Goal: Transaction & Acquisition: Book appointment/travel/reservation

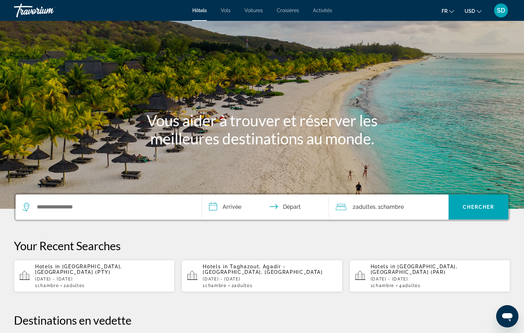
click at [477, 13] on icon "Change currency" at bounding box center [479, 11] width 5 height 3
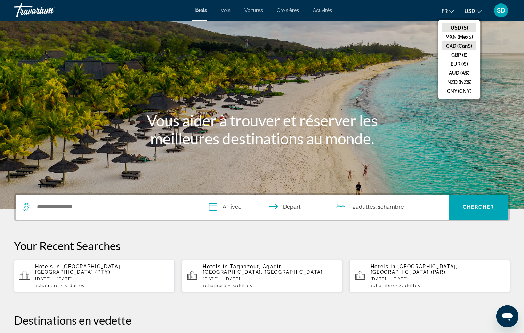
click at [442, 50] on button "CAD (Can$)" at bounding box center [459, 45] width 34 height 9
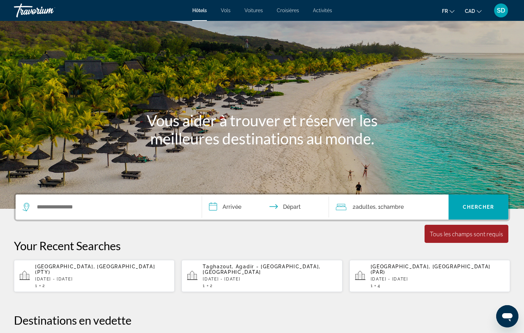
scroll to position [68, 0]
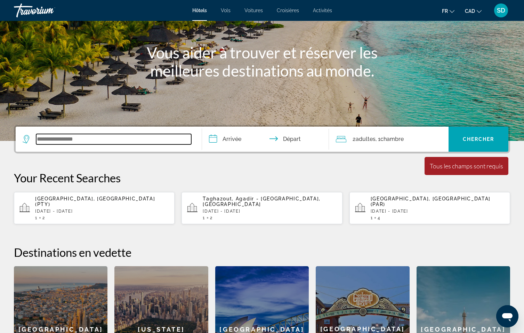
click at [89, 144] on input "Search widget" at bounding box center [113, 139] width 155 height 10
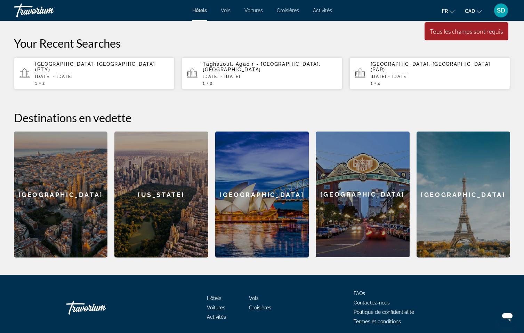
scroll to position [238, 0]
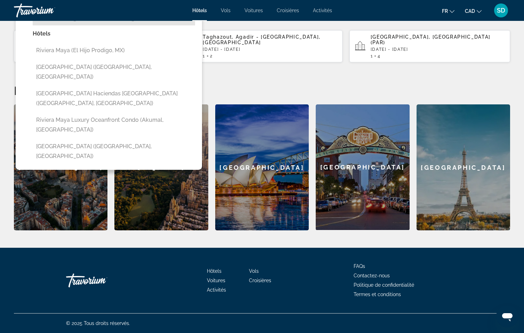
drag, startPoint x: 151, startPoint y: 203, endPoint x: 96, endPoint y: 107, distance: 110.6
click at [96, 25] on button "Riviera Maya, Mexico" at bounding box center [114, 18] width 162 height 13
type input "**********"
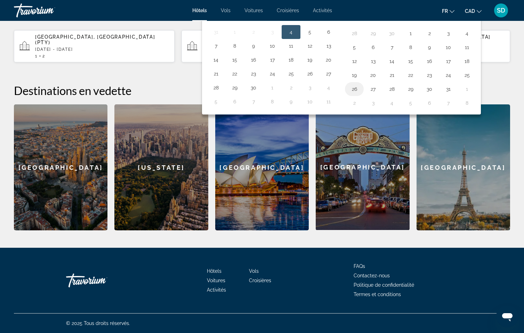
drag, startPoint x: 377, startPoint y: 187, endPoint x: 381, endPoint y: 186, distance: 4.5
click at [360, 94] on button "26" at bounding box center [354, 89] width 11 height 10
click at [379, 94] on button "27" at bounding box center [373, 89] width 11 height 10
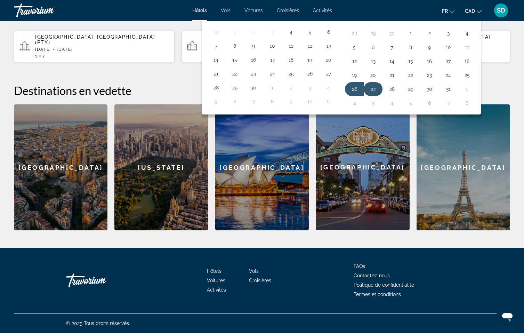
click at [379, 94] on button "27" at bounding box center [373, 89] width 11 height 10
click at [454, 94] on button "31" at bounding box center [448, 89] width 11 height 10
type input "**********"
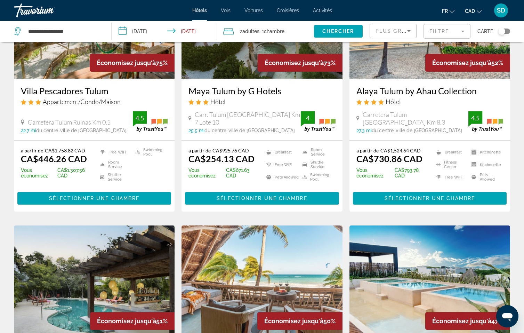
scroll to position [100, 0]
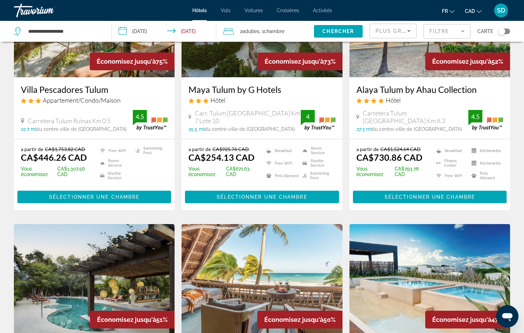
click at [446, 39] on mat-form-field "Filtre" at bounding box center [447, 31] width 47 height 15
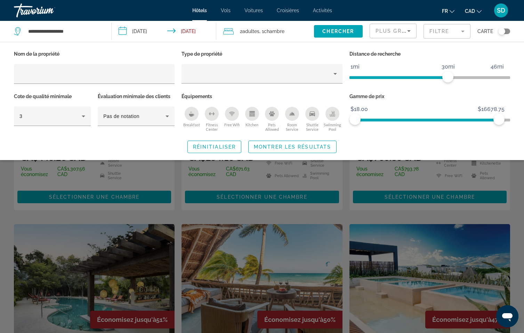
click at [498, 35] on div "Toggle map" at bounding box center [501, 31] width 7 height 7
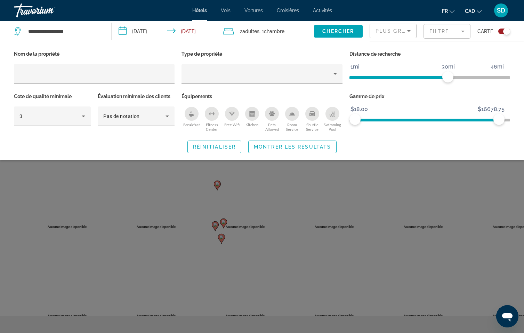
click at [372, 252] on div "Search widget" at bounding box center [262, 218] width 524 height 228
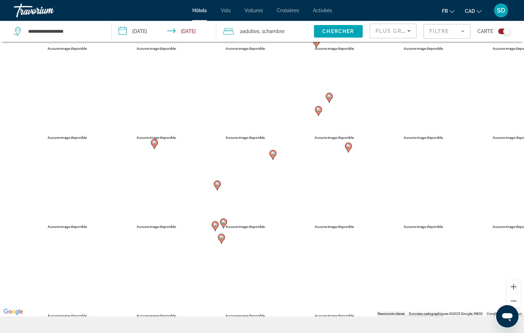
click at [503, 35] on div "Toggle map" at bounding box center [506, 31] width 7 height 7
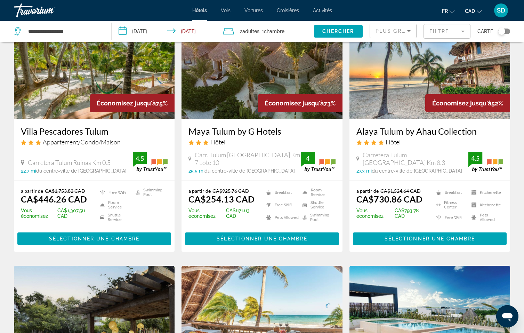
click at [405, 35] on icon "Sort by" at bounding box center [409, 31] width 8 height 8
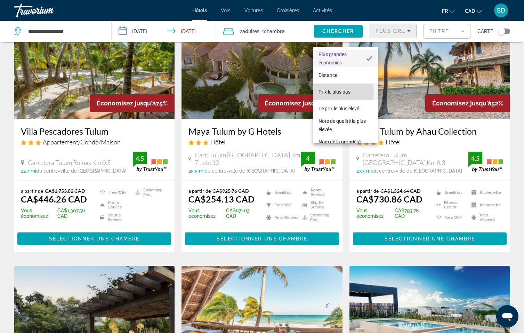
click at [333, 92] on span "Prix le plus bas" at bounding box center [335, 92] width 32 height 6
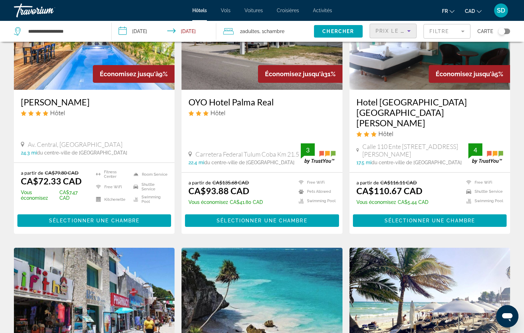
scroll to position [102, 0]
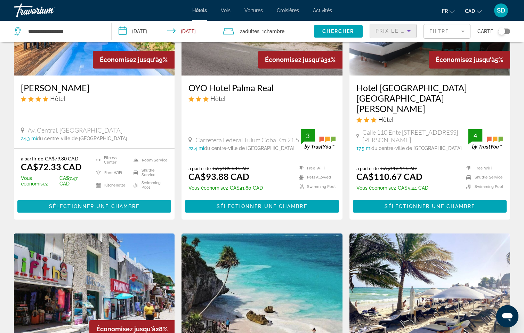
click at [139, 209] on span "Sélectionner une chambre" at bounding box center [94, 206] width 90 height 6
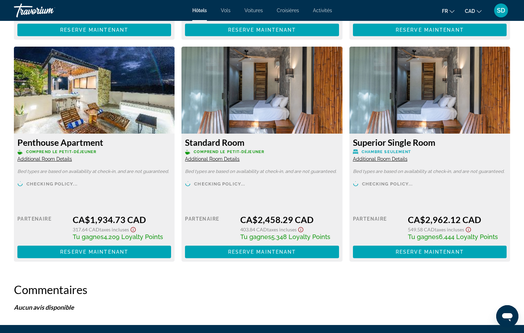
scroll to position [1418, 0]
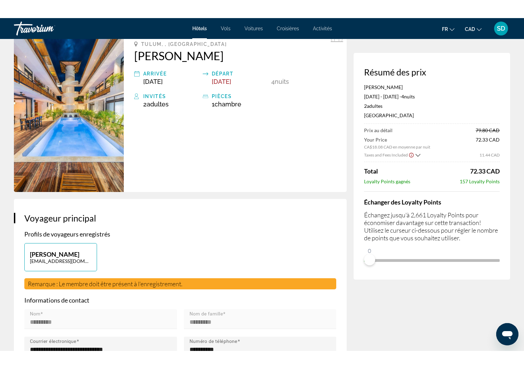
scroll to position [44, 0]
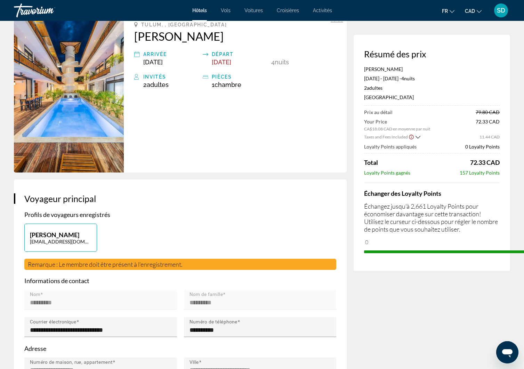
drag, startPoint x: 308, startPoint y: 324, endPoint x: 544, endPoint y: 329, distance: 236.2
click at [524, 325] on html "Passer au contenu principal Hôtels Vols Voitures Croisières Activités Hôtels Vo…" at bounding box center [262, 140] width 524 height 369
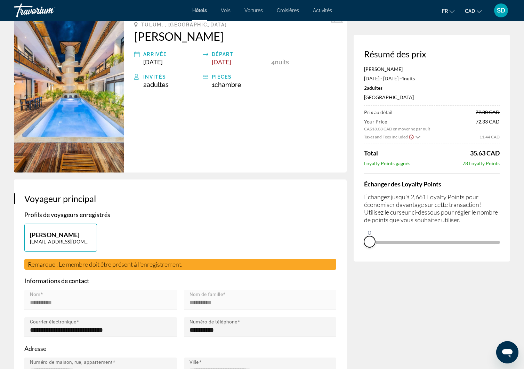
drag, startPoint x: 486, startPoint y: 334, endPoint x: 293, endPoint y: 328, distance: 192.4
click at [354, 261] on div "Résumé des prix Irie Tulum Oct 27, 2025 - Oct 31, 2025 - 4 nuit nuits 2 Adulte …" at bounding box center [432, 148] width 156 height 227
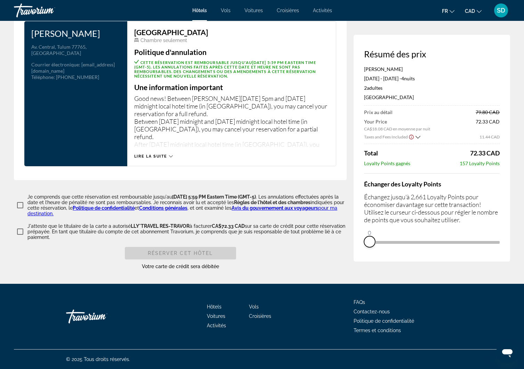
scroll to position [1139, 0]
click at [169, 158] on icon "Main content" at bounding box center [171, 156] width 4 height 4
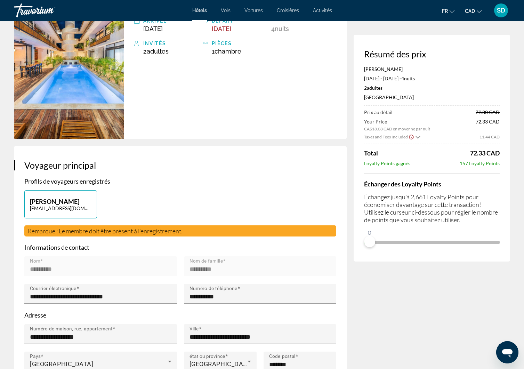
scroll to position [0, 0]
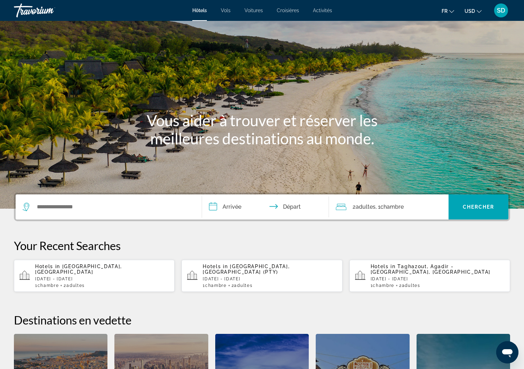
click at [477, 13] on icon "Change currency" at bounding box center [479, 11] width 5 height 3
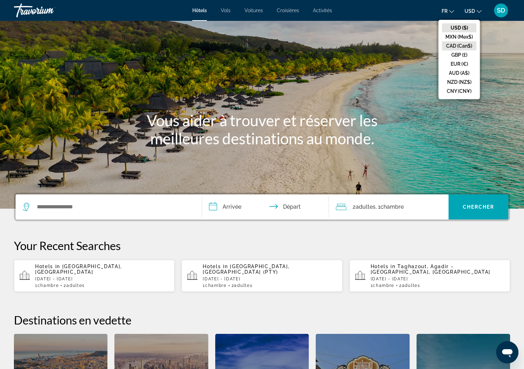
click at [445, 50] on button "CAD (Can$)" at bounding box center [459, 45] width 34 height 9
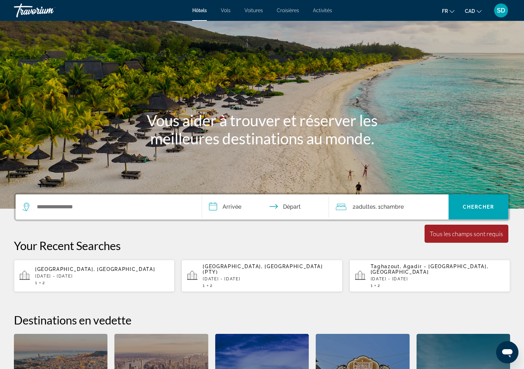
click at [332, 13] on span "Activités" at bounding box center [322, 11] width 19 height 6
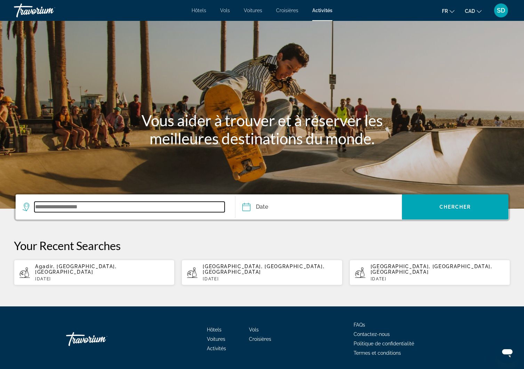
click at [68, 212] on input "Search widget" at bounding box center [129, 207] width 190 height 10
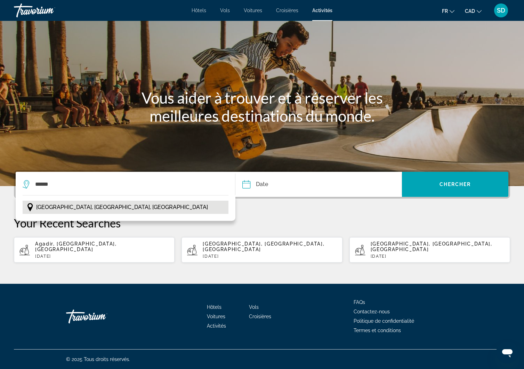
click at [88, 202] on span "Marrakech, Maroc Central, Maroc" at bounding box center [122, 207] width 172 height 10
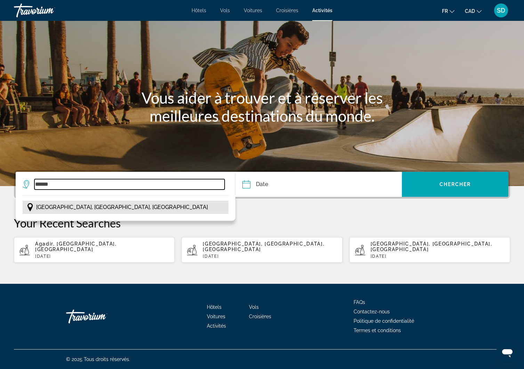
type input "**********"
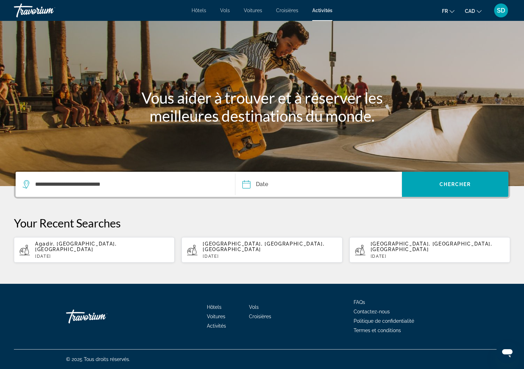
click at [252, 172] on input "Date" at bounding box center [282, 185] width 82 height 27
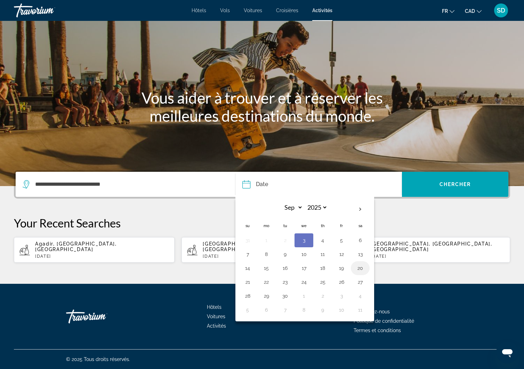
click at [366, 263] on button "20" at bounding box center [360, 268] width 11 height 10
type input "**********"
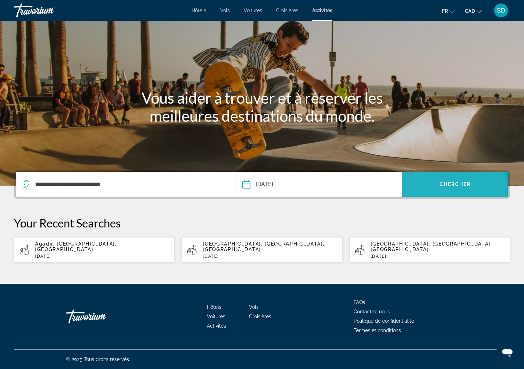
click at [443, 182] on span "Chercher" at bounding box center [456, 185] width 32 height 6
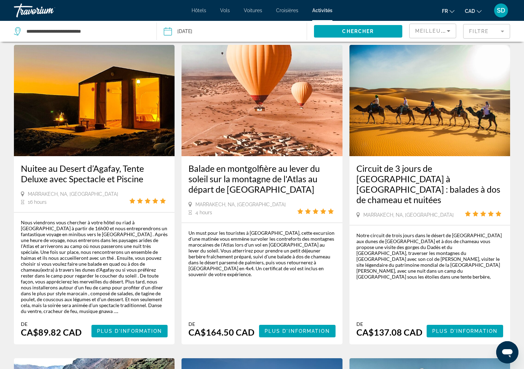
scroll to position [662, 0]
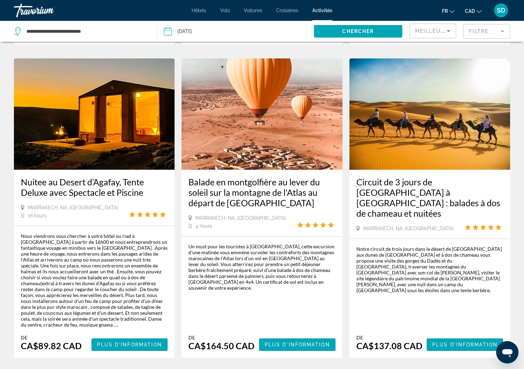
click at [477, 13] on icon "Change currency" at bounding box center [479, 11] width 5 height 3
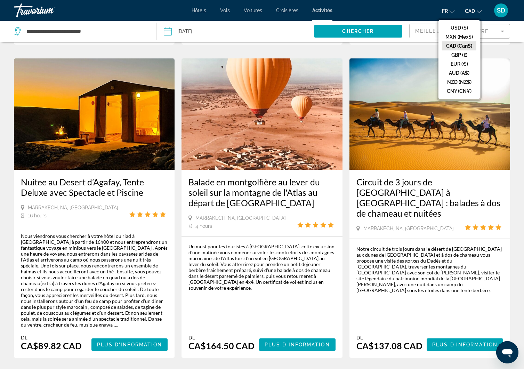
click at [510, 85] on div "Résultats de la recherche d'activités - 1000 choses à vivre Vol en montgolfière…" at bounding box center [262, 48] width 524 height 1323
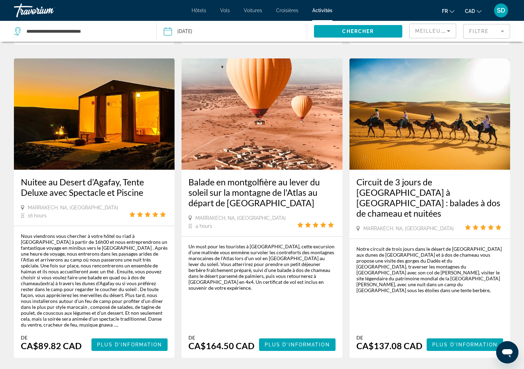
scroll to position [649, 0]
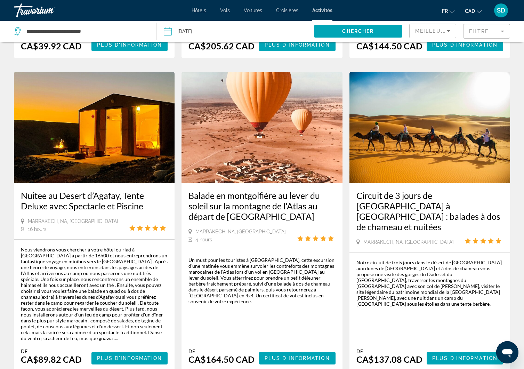
click at [444, 35] on icon "Sort by" at bounding box center [448, 31] width 8 height 8
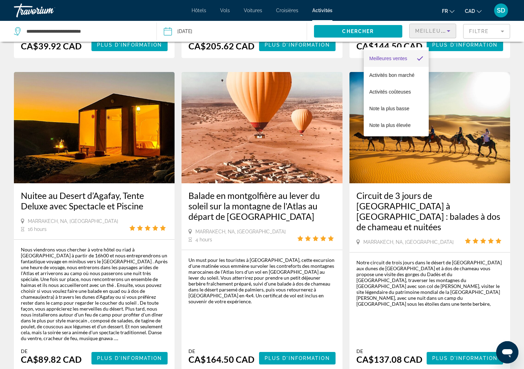
click at [515, 84] on div at bounding box center [262, 184] width 524 height 369
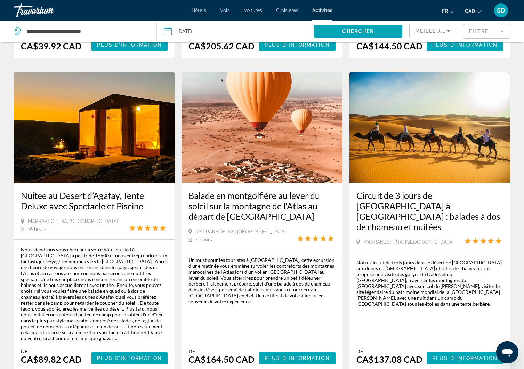
click at [498, 39] on mat-form-field "Filtre" at bounding box center [486, 31] width 47 height 15
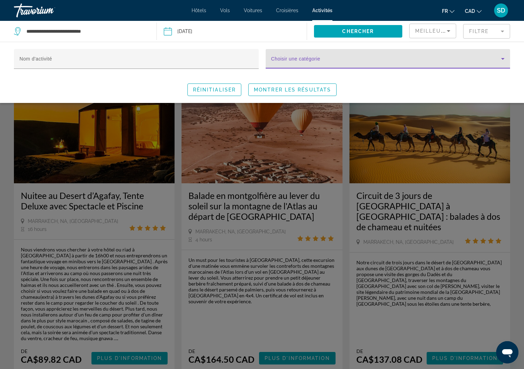
click at [499, 63] on icon "Search widget" at bounding box center [503, 59] width 8 height 8
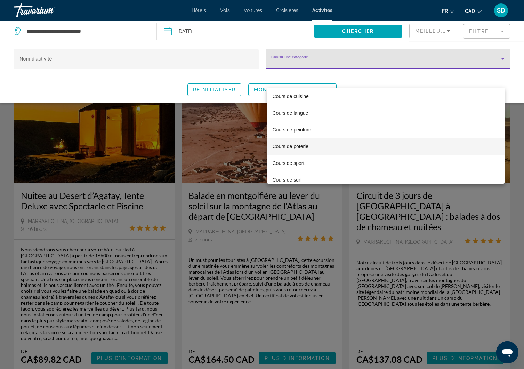
scroll to position [752, 0]
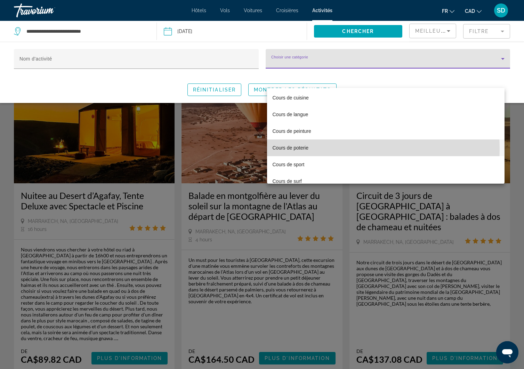
click at [294, 149] on span "Cours de poterie" at bounding box center [291, 148] width 36 height 8
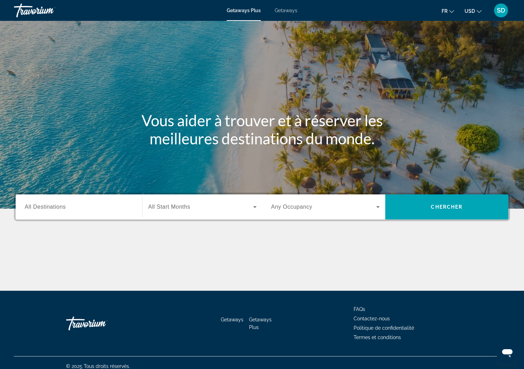
click at [477, 14] on icon "Change currency" at bounding box center [479, 11] width 5 height 5
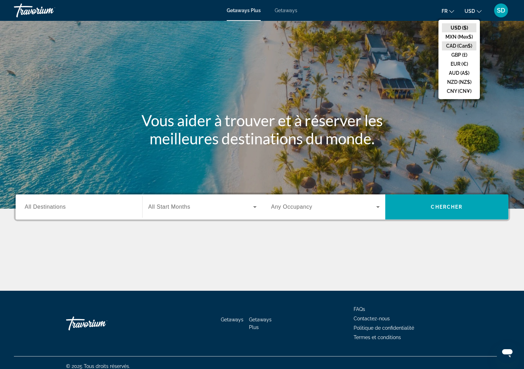
click at [442, 50] on button "CAD (Can$)" at bounding box center [459, 45] width 34 height 9
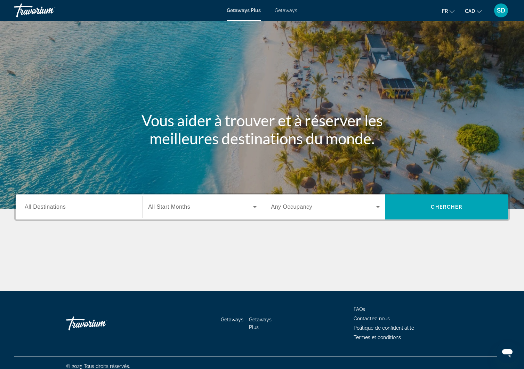
click at [289, 13] on span "Getaways" at bounding box center [286, 11] width 23 height 6
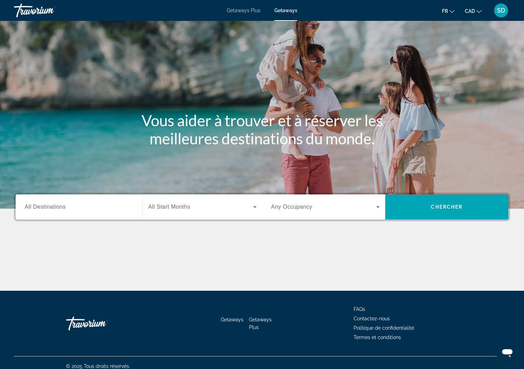
click at [58, 210] on span "All Destinations" at bounding box center [45, 207] width 41 height 6
click at [58, 211] on input "Destination All Destinations" at bounding box center [79, 207] width 108 height 8
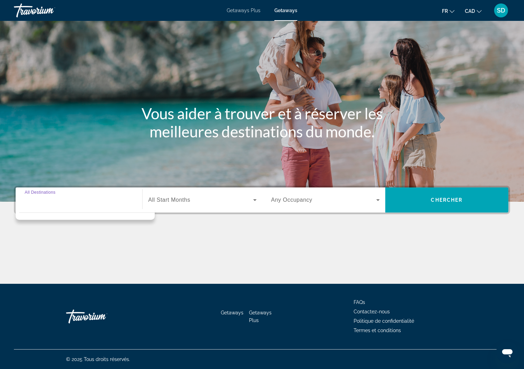
scroll to position [156, 0]
click at [77, 190] on div "Search widget" at bounding box center [79, 200] width 108 height 20
click at [81, 196] on input "Destination All Destinations" at bounding box center [79, 200] width 108 height 8
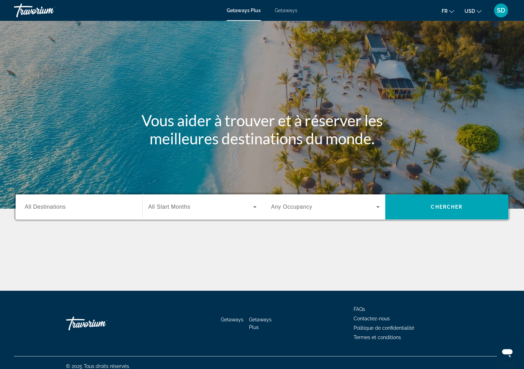
click at [477, 14] on icon "Change currency" at bounding box center [479, 11] width 5 height 5
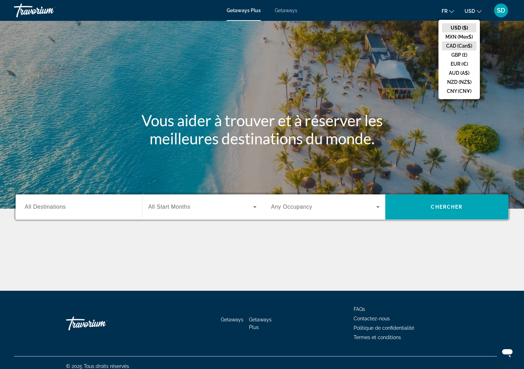
click at [443, 50] on button "CAD (Can$)" at bounding box center [459, 45] width 34 height 9
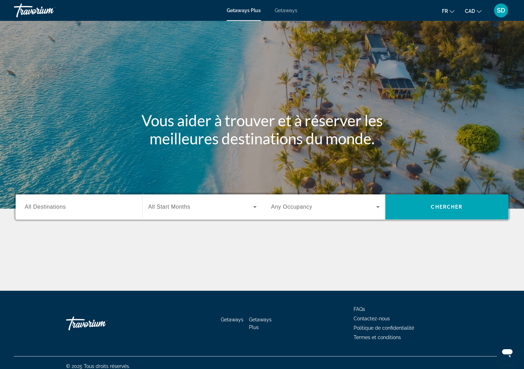
click at [66, 210] on span "All Destinations" at bounding box center [45, 207] width 41 height 6
click at [70, 211] on input "Destination All Destinations" at bounding box center [79, 207] width 108 height 8
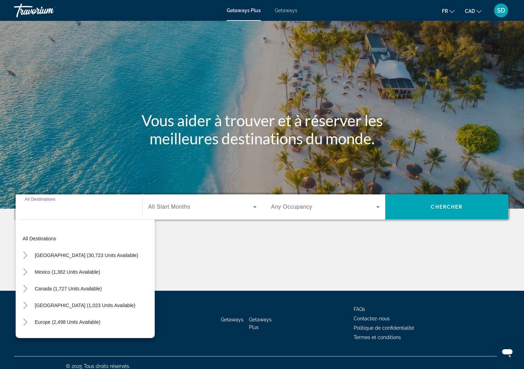
scroll to position [156, 0]
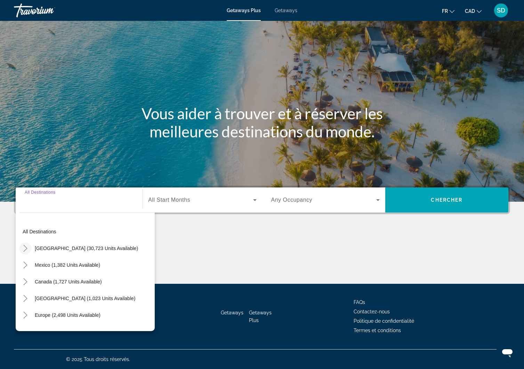
click at [29, 245] on icon "Toggle United States (30,723 units available)" at bounding box center [25, 248] width 7 height 7
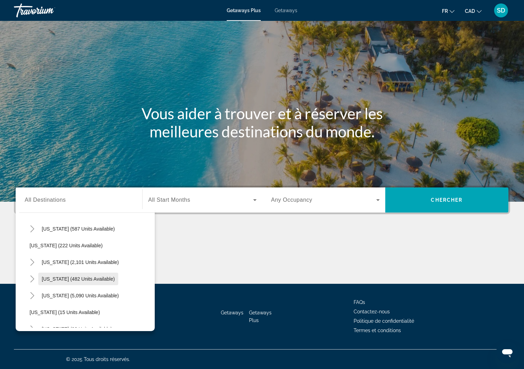
scroll to position [48, 0]
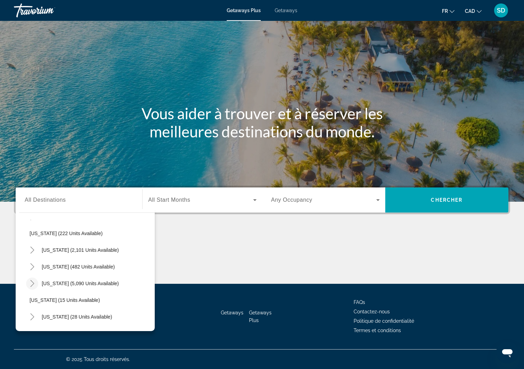
click at [36, 280] on icon "Toggle Florida (5,090 units available)" at bounding box center [32, 283] width 7 height 7
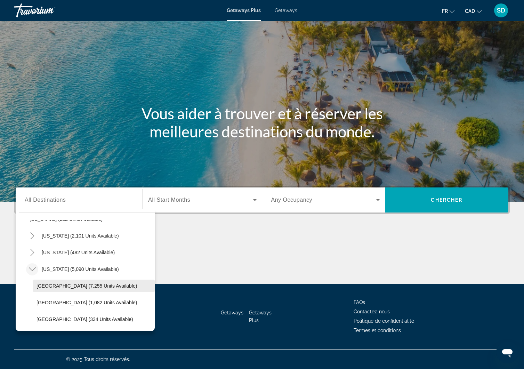
click at [85, 277] on span "Search widget" at bounding box center [94, 285] width 122 height 17
type input "**********"
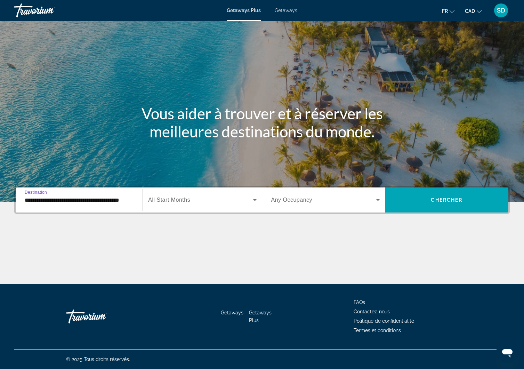
click at [252, 196] on icon "Search widget" at bounding box center [255, 200] width 8 height 8
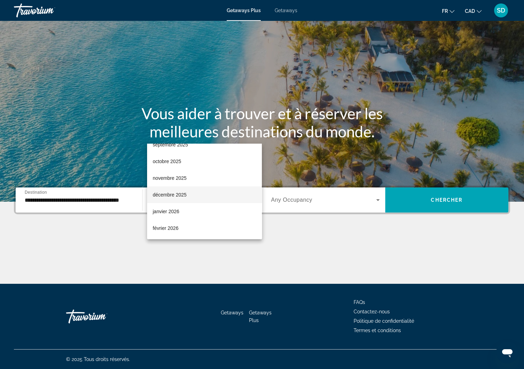
scroll to position [41, 0]
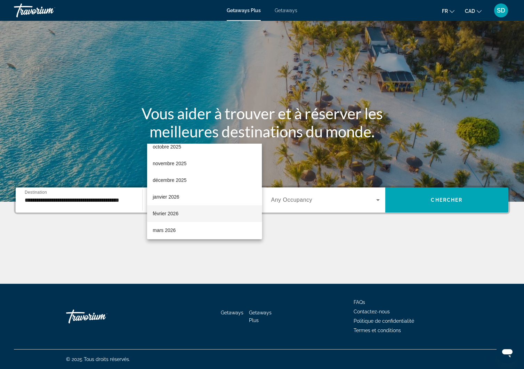
click at [177, 216] on span "février 2026" at bounding box center [166, 213] width 26 height 8
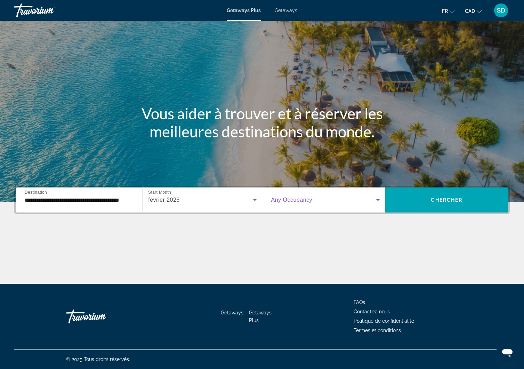
click at [374, 196] on icon "Search widget" at bounding box center [378, 200] width 8 height 8
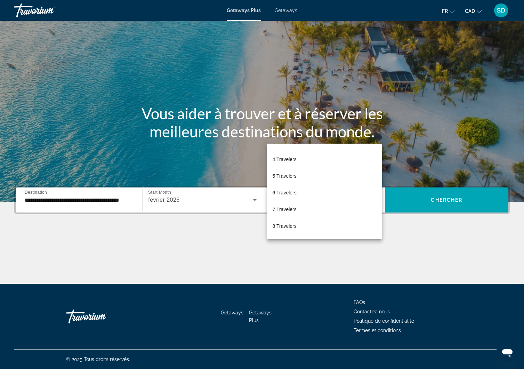
scroll to position [47, 0]
click at [309, 223] on mat-option "8 Travelers" at bounding box center [324, 224] width 115 height 17
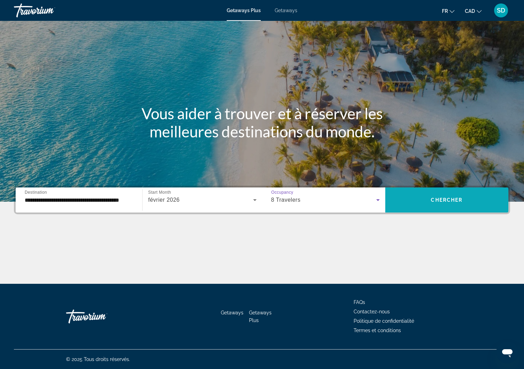
click at [445, 197] on span "Chercher" at bounding box center [447, 200] width 32 height 6
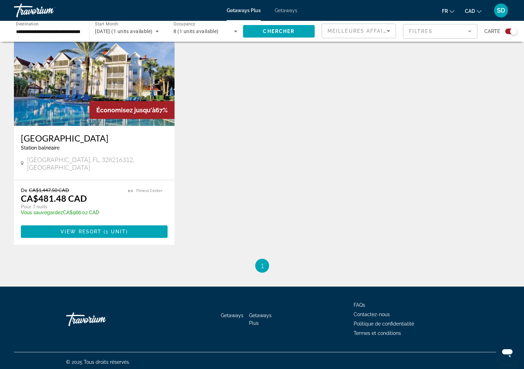
scroll to position [268, 0]
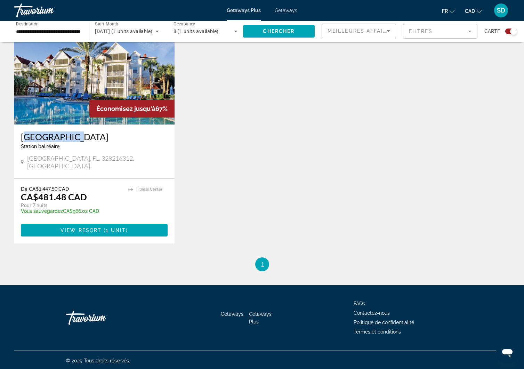
drag, startPoint x: 28, startPoint y: 217, endPoint x: 80, endPoint y: 221, distance: 52.3
click at [80, 178] on div "[GEOGRAPHIC_DATA] balnéaire - Ceci est une station d'adultes seulement [GEOGRAP…" at bounding box center [94, 151] width 161 height 54
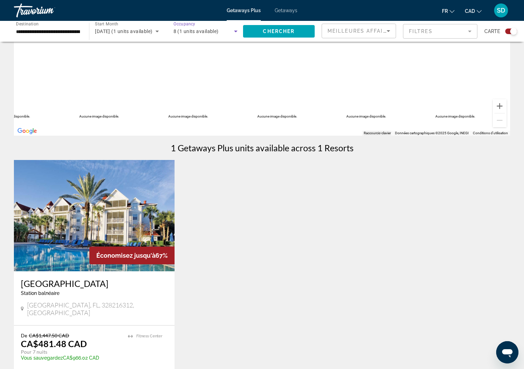
click at [240, 35] on icon "Search widget" at bounding box center [236, 31] width 8 height 8
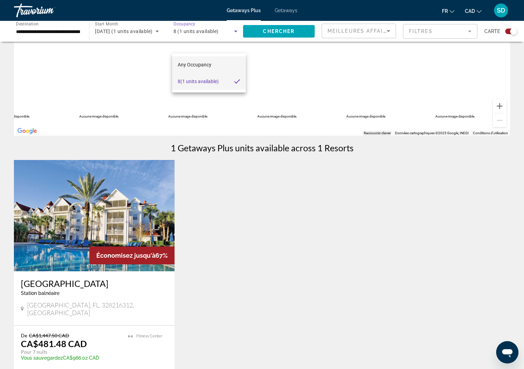
click at [219, 69] on mat-option "Any Occupancy" at bounding box center [209, 64] width 74 height 17
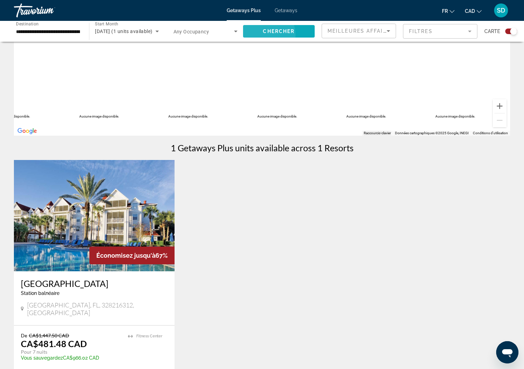
click at [268, 34] on span "Chercher" at bounding box center [279, 32] width 32 height 6
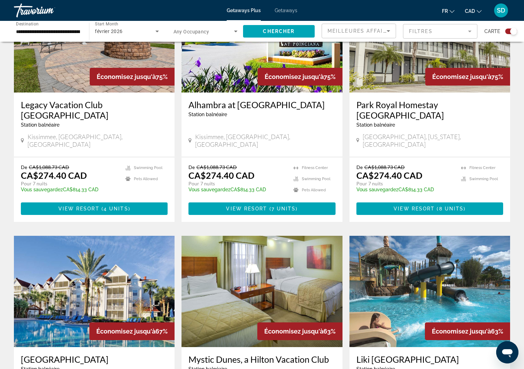
scroll to position [316, 0]
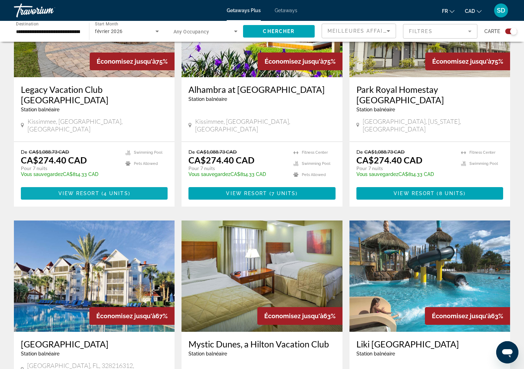
click at [99, 196] on span "View Resort" at bounding box center [78, 194] width 41 height 6
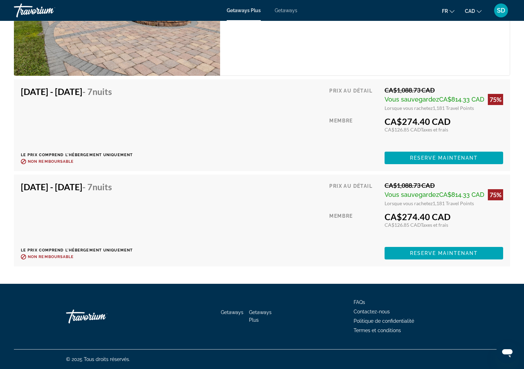
scroll to position [1909, 0]
click at [427, 161] on span "Reserve maintenant" at bounding box center [444, 158] width 68 height 6
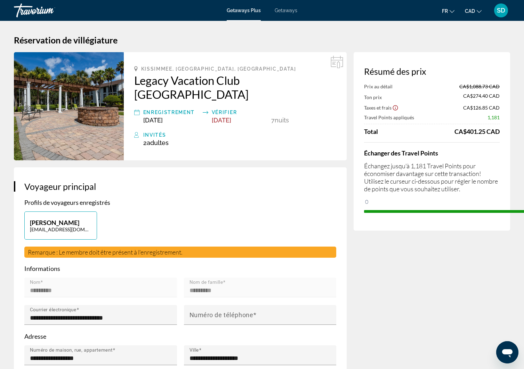
scroll to position [1, 0]
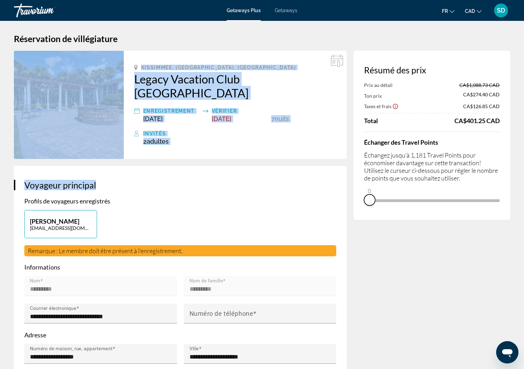
drag, startPoint x: 484, startPoint y: 274, endPoint x: 203, endPoint y: 256, distance: 280.8
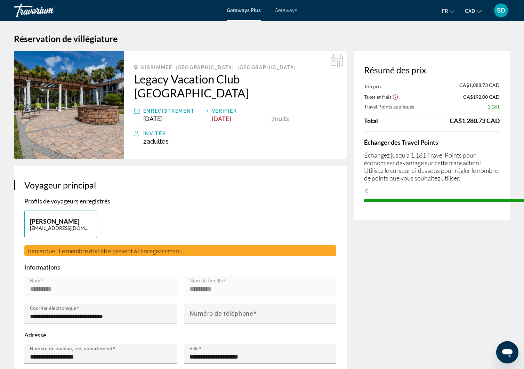
drag, startPoint x: 305, startPoint y: 253, endPoint x: 514, endPoint y: 262, distance: 209.2
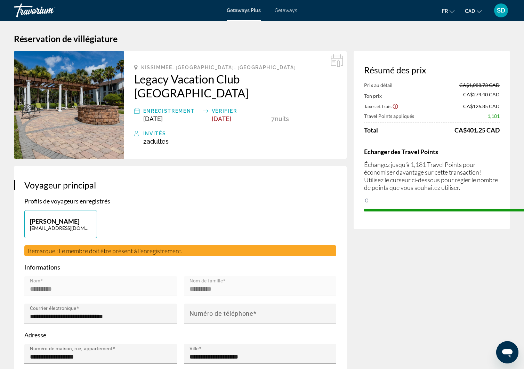
scroll to position [0, 0]
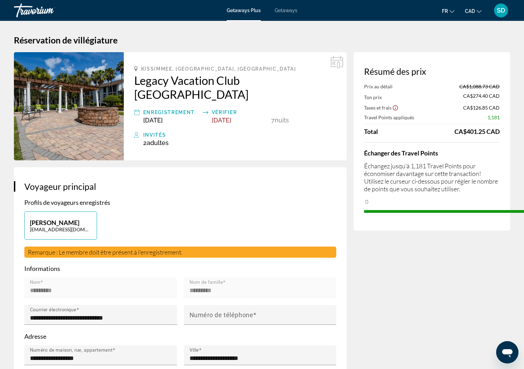
click at [286, 13] on span "Getaways" at bounding box center [286, 11] width 23 height 6
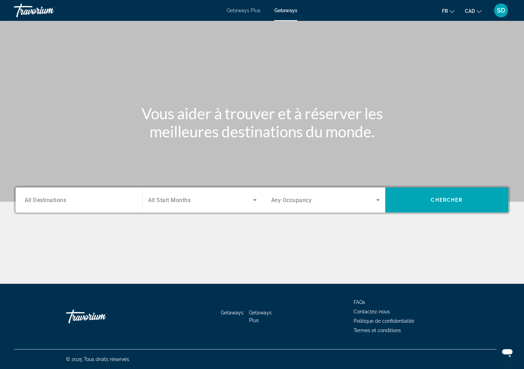
scroll to position [144, 0]
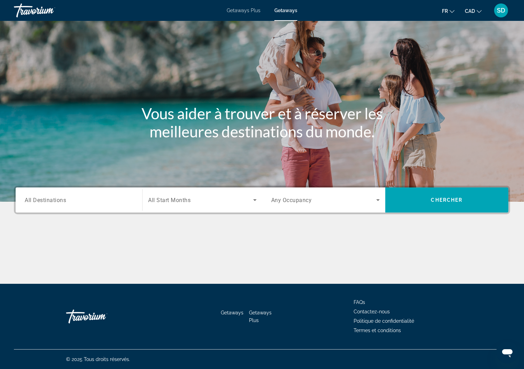
click at [81, 196] on input "Destination All Destinations" at bounding box center [79, 200] width 108 height 8
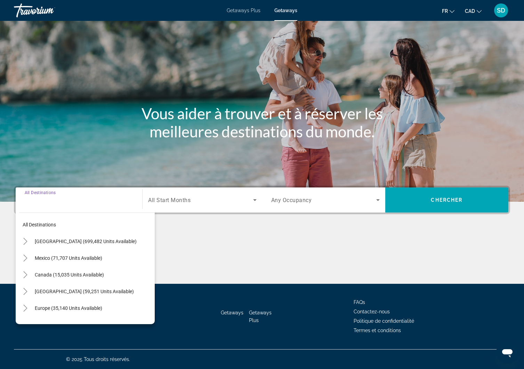
click at [81, 190] on div "Search widget" at bounding box center [79, 200] width 108 height 20
click at [29, 238] on icon "Toggle United States (699,482 units available)" at bounding box center [25, 241] width 7 height 7
click at [249, 232] on div "Main content" at bounding box center [262, 258] width 496 height 52
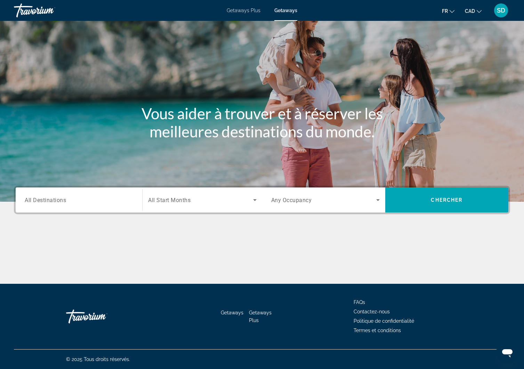
scroll to position [0, 0]
